Goal: Find specific page/section: Find specific page/section

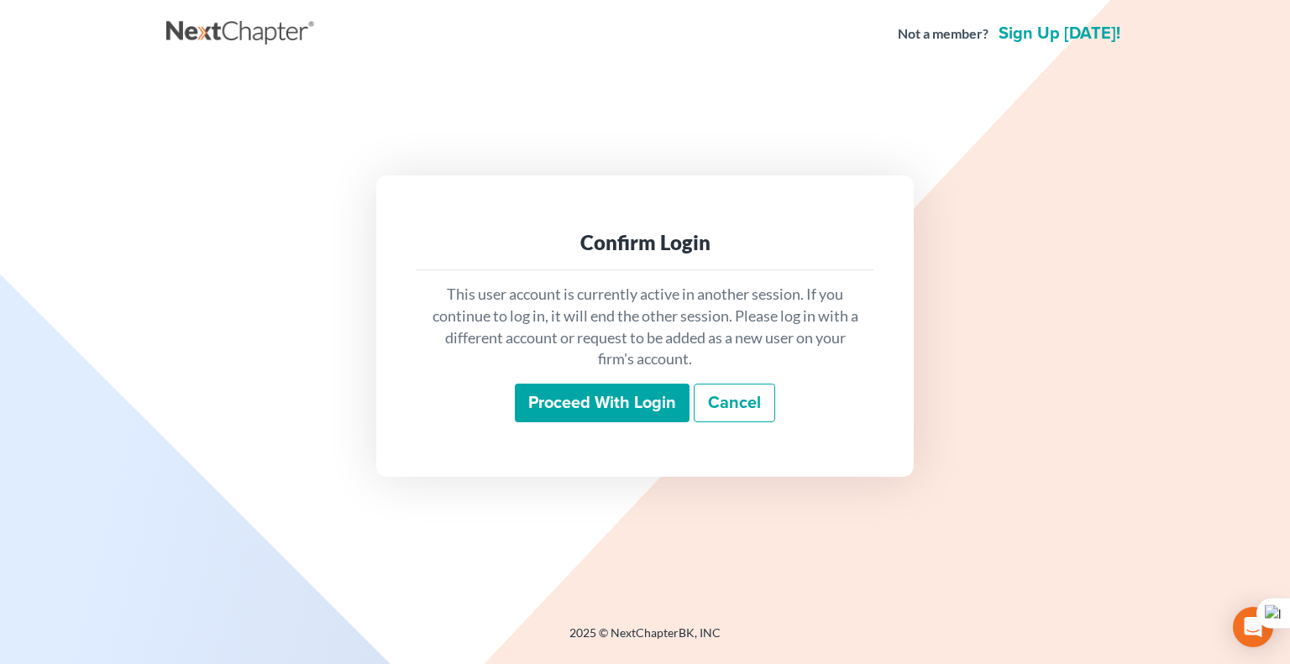
click at [623, 400] on input "Proceed with login" at bounding box center [602, 403] width 175 height 39
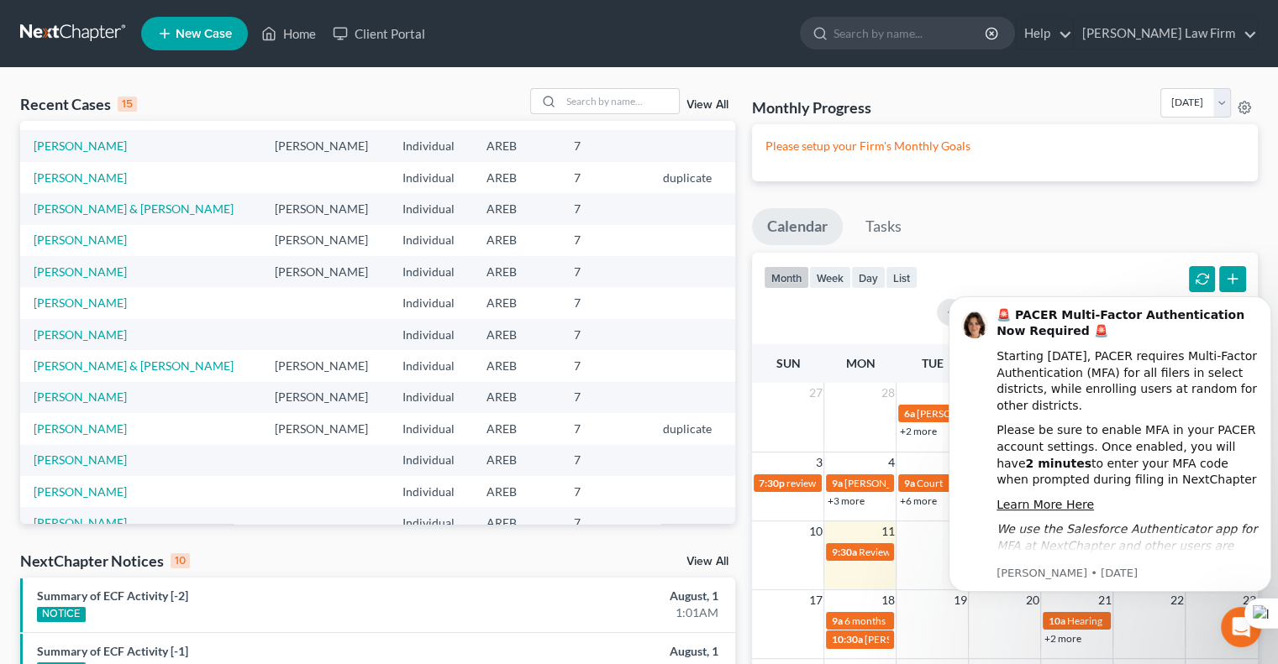
scroll to position [26, 0]
click at [289, 272] on td "Edward Schieffler" at bounding box center [325, 270] width 128 height 31
click at [406, 31] on link "Client Portal" at bounding box center [378, 33] width 109 height 30
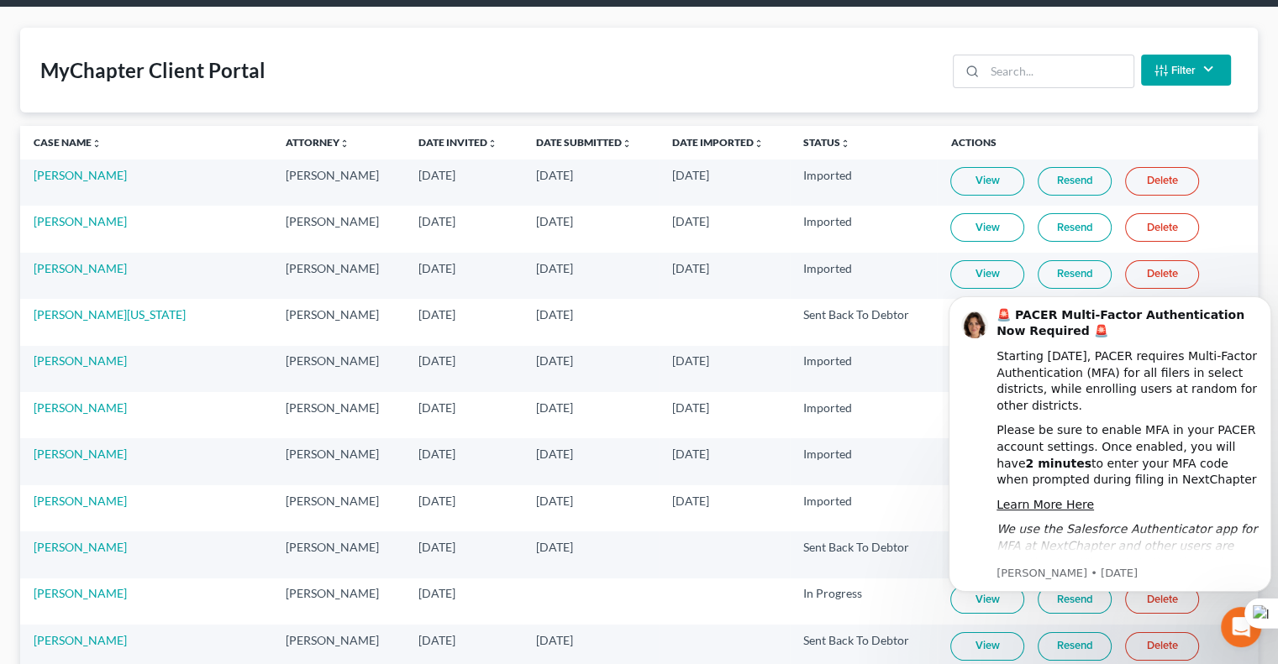
scroll to position [61, 0]
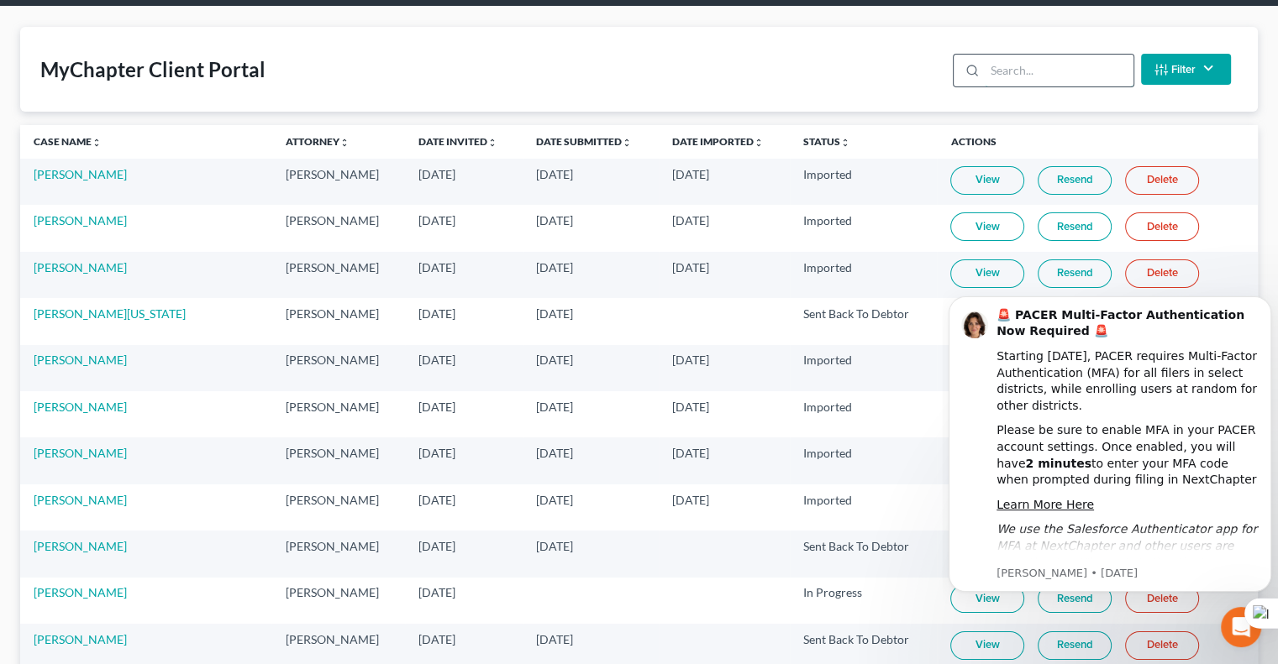
click at [1053, 65] on input "search" at bounding box center [1058, 71] width 149 height 32
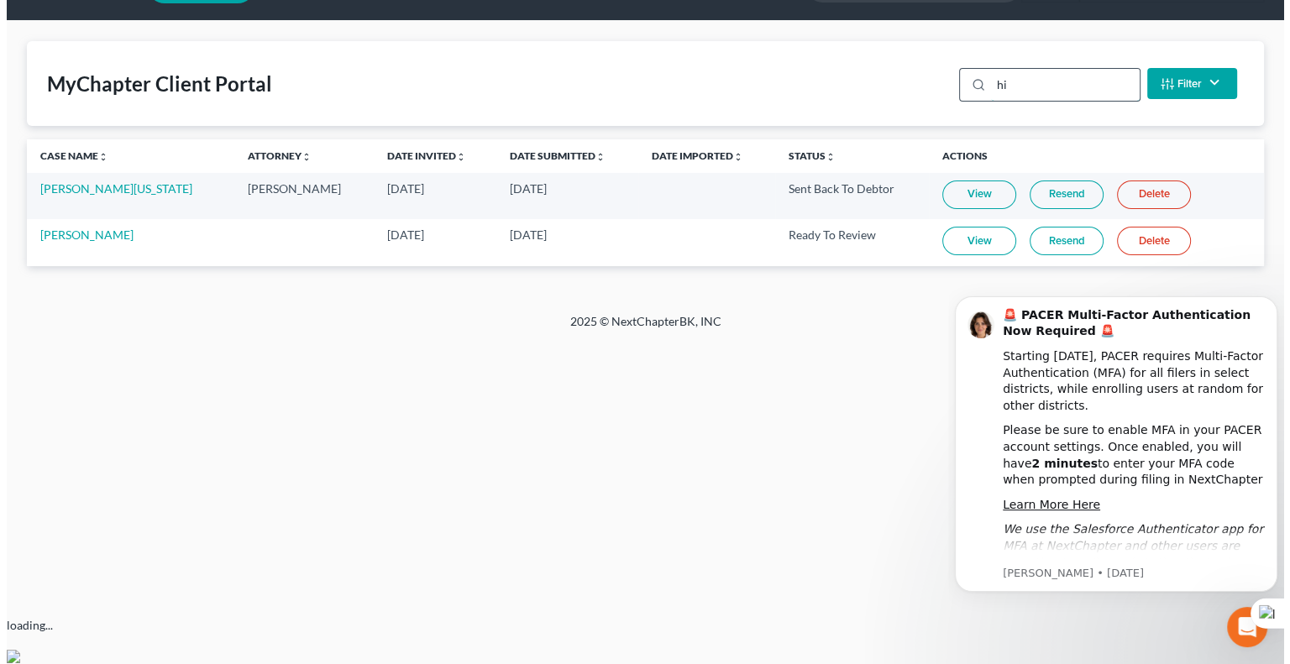
scroll to position [0, 0]
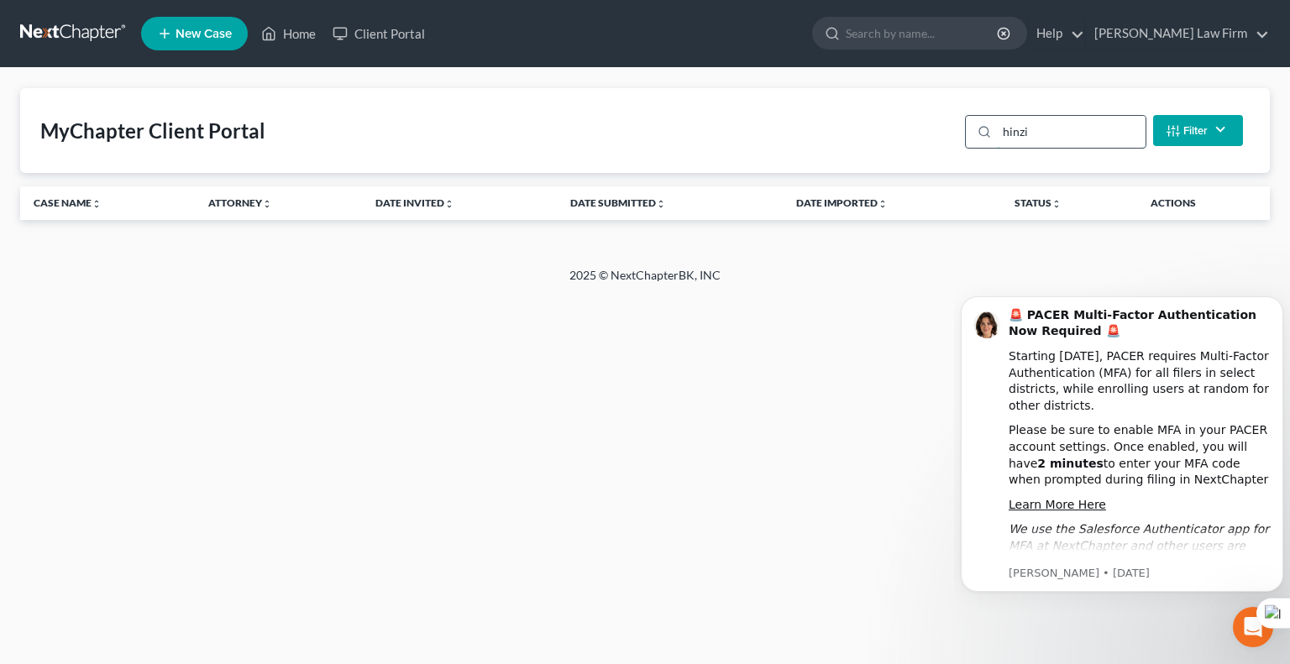
type input "hinzie"
